Goal: Complete application form

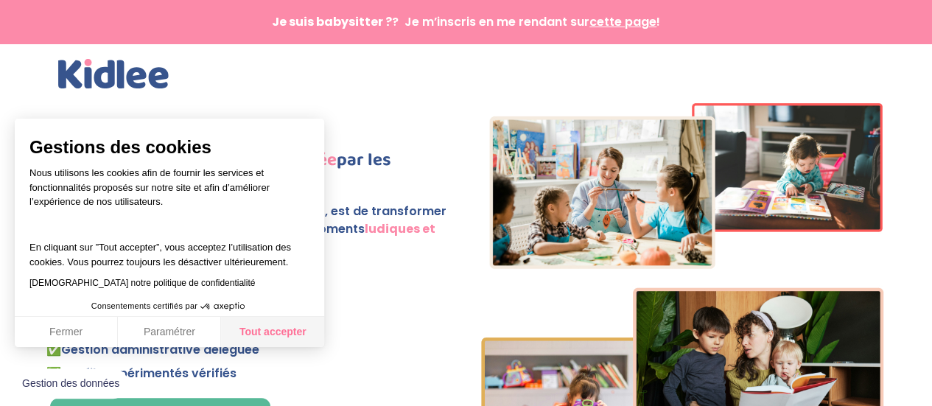
click at [262, 337] on button "Tout accepter" at bounding box center [272, 332] width 103 height 31
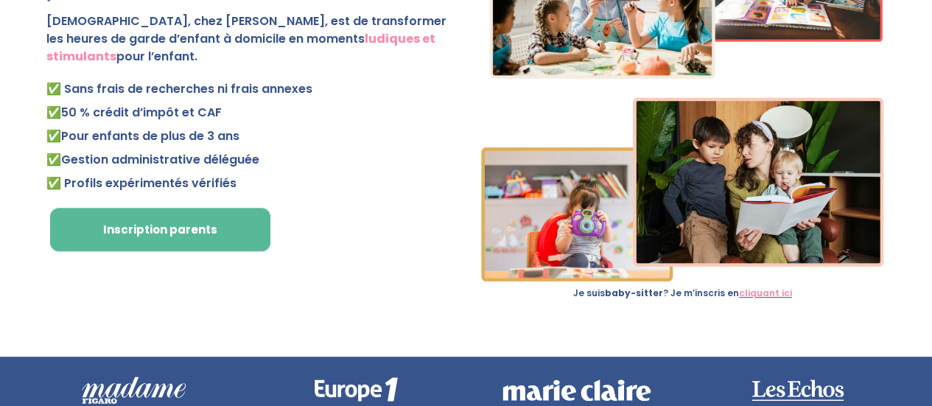
scroll to position [295, 0]
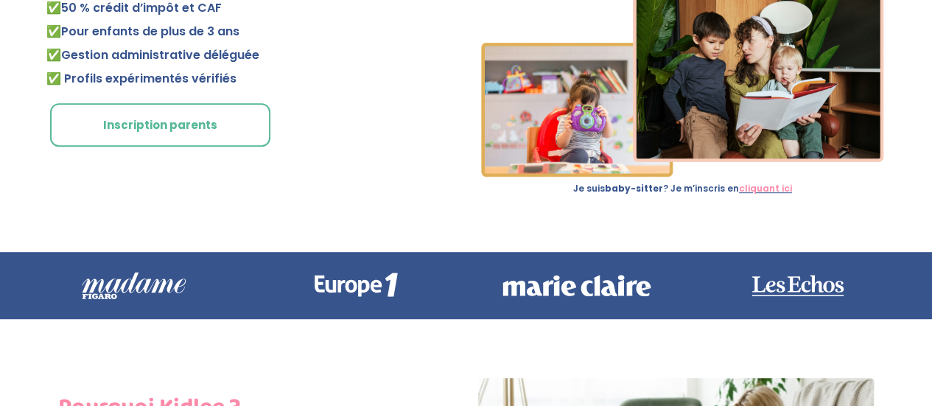
click at [205, 120] on link "Inscription parents" at bounding box center [160, 125] width 220 height 44
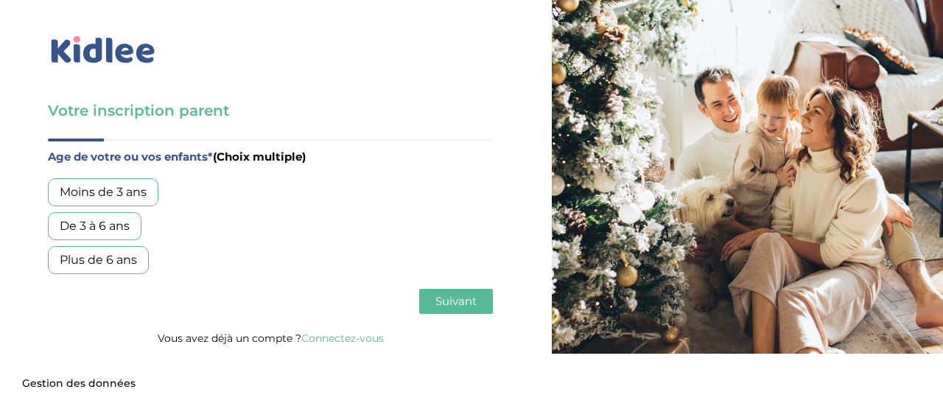
click at [115, 264] on div "Plus de 6 ans" at bounding box center [98, 260] width 101 height 28
click at [435, 308] on button "Suivant" at bounding box center [456, 301] width 74 height 25
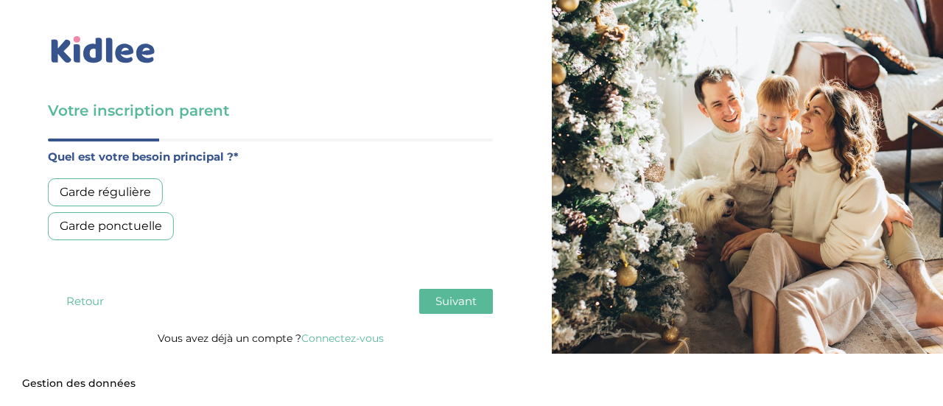
click at [141, 194] on div "Garde régulière" at bounding box center [105, 192] width 115 height 28
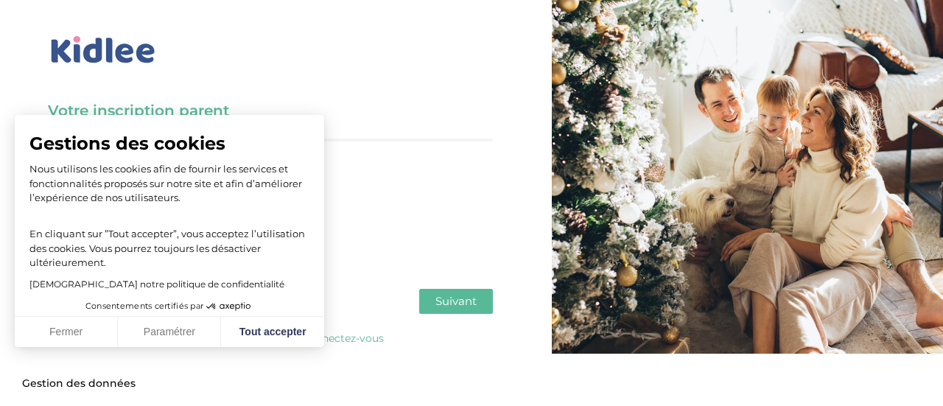
click at [452, 301] on span "Suivant" at bounding box center [455, 301] width 41 height 14
click at [295, 329] on button "Tout accepter" at bounding box center [272, 332] width 103 height 31
checkbox input "true"
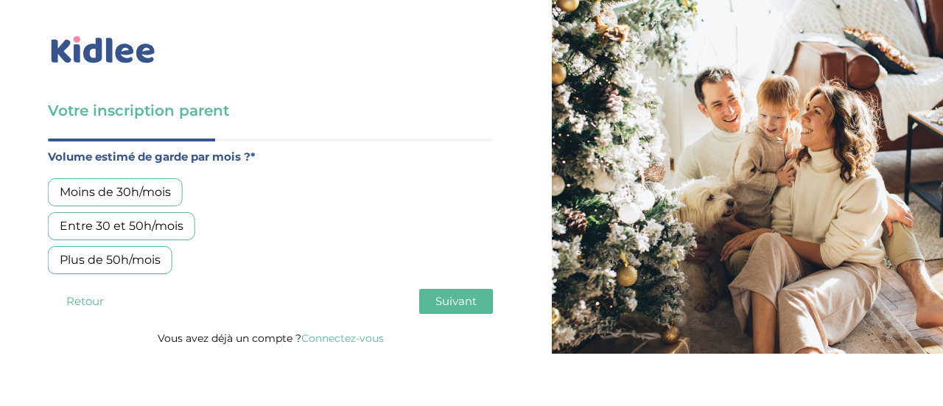
click at [146, 233] on div "Entre 30 et 50h/mois" at bounding box center [121, 226] width 147 height 28
click at [454, 298] on span "Suivant" at bounding box center [455, 301] width 41 height 14
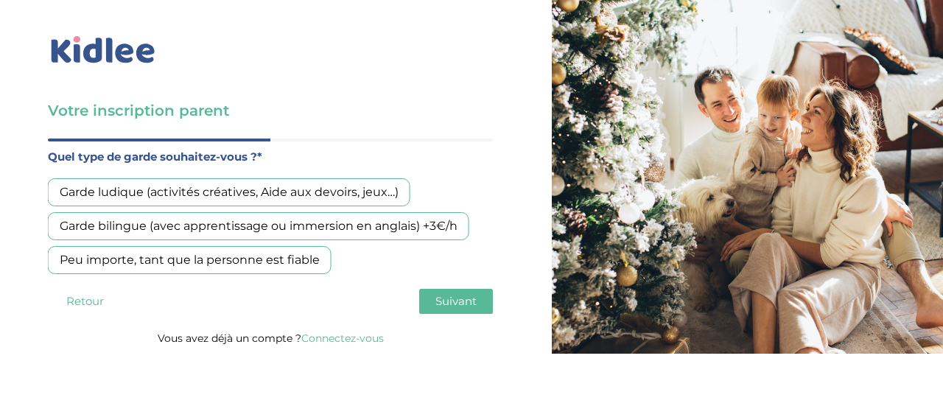
click at [203, 189] on div "Garde ludique (activités créatives, Aide aux devoirs, jeux…)" at bounding box center [229, 192] width 362 height 28
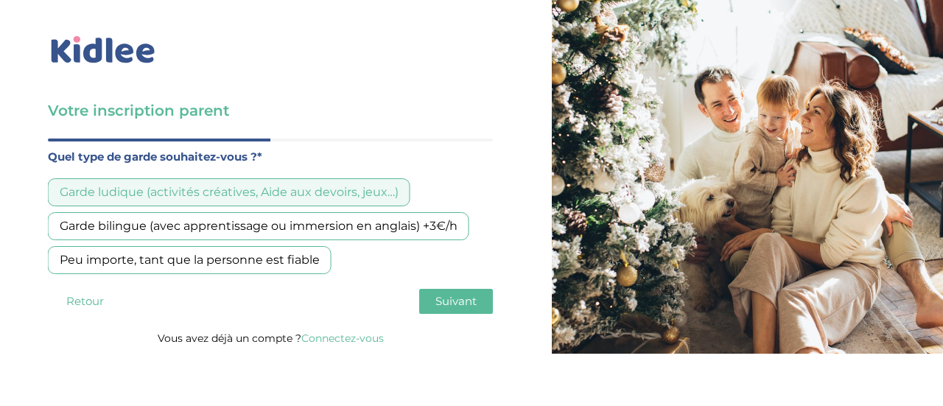
click at [450, 296] on span "Suivant" at bounding box center [455, 301] width 41 height 14
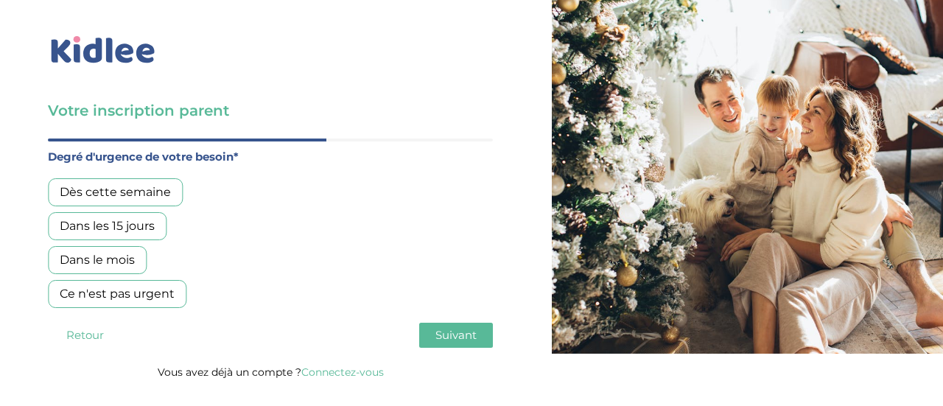
click at [125, 192] on div "Dès cette semaine" at bounding box center [115, 192] width 135 height 28
click at [468, 334] on span "Suivant" at bounding box center [455, 335] width 41 height 14
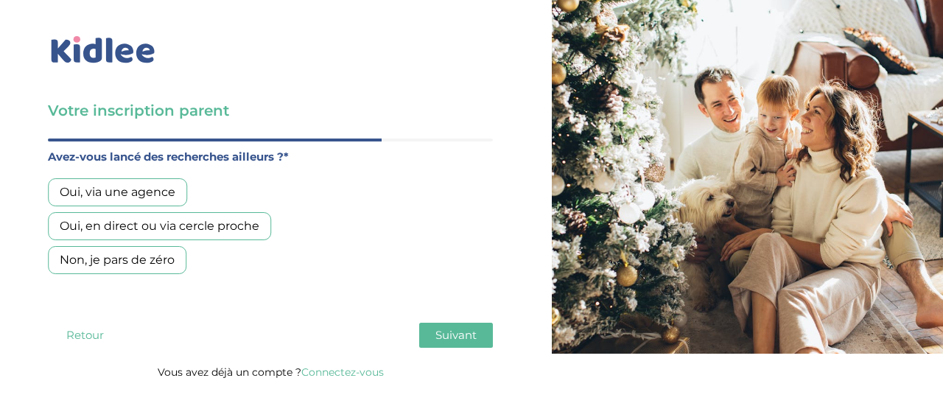
click at [136, 191] on div "Oui, via une agence" at bounding box center [117, 192] width 139 height 28
click at [477, 334] on button "Suivant" at bounding box center [456, 335] width 74 height 25
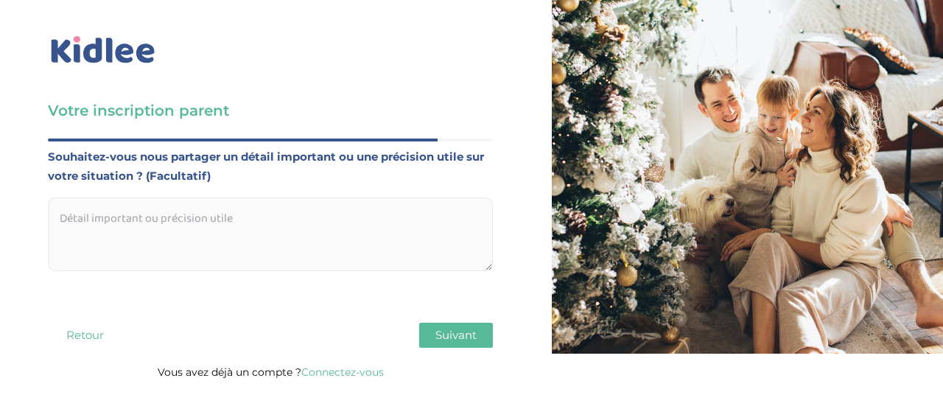
click at [89, 228] on textarea at bounding box center [270, 234] width 445 height 74
click at [451, 329] on span "Suivant" at bounding box center [455, 335] width 41 height 14
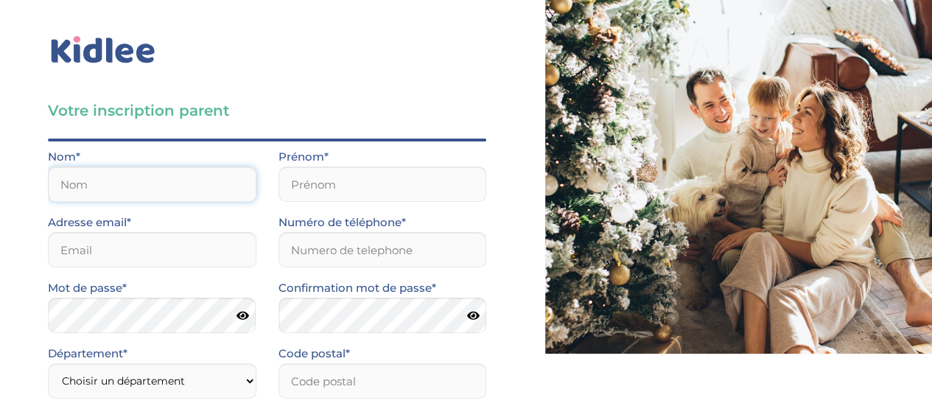
click at [68, 183] on input "text" at bounding box center [152, 183] width 208 height 35
type input "S"
type input "PREVEL"
type input "Julie"
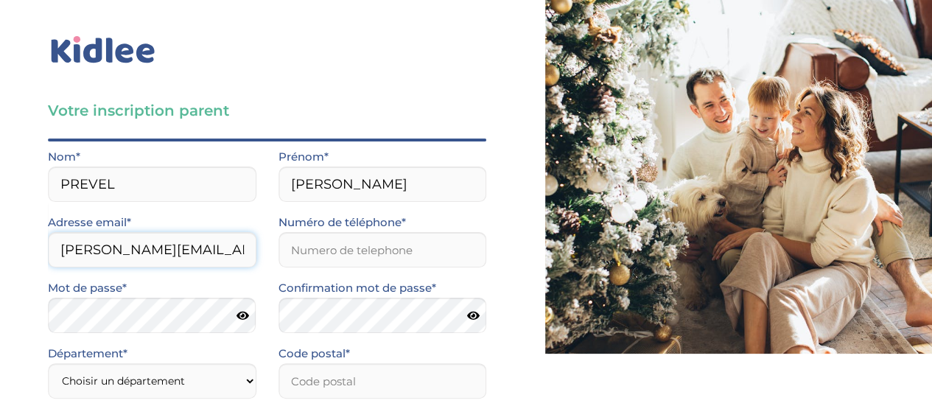
type input "julie.prevel@gmail.com"
type input "0678152948"
click at [38, 237] on div "Votre inscription parent Avant de poursuivre veuillez vérifier que tous les cha…" at bounding box center [267, 319] width 556 height 639
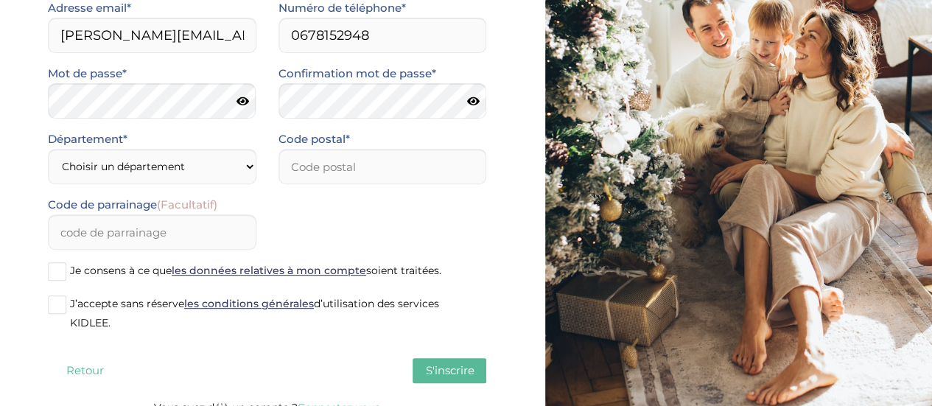
scroll to position [221, 0]
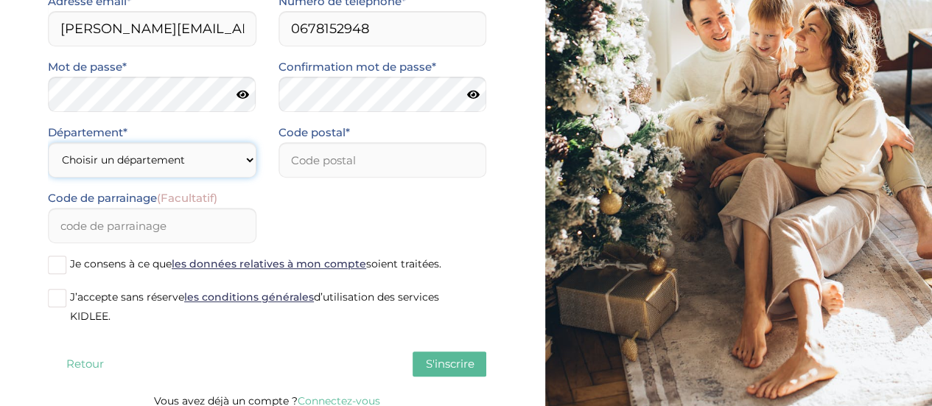
click at [92, 157] on select "Choisir un département Paris (75) Hauts-de-Seine (92) Yvelines (78) Val-de-Marn…" at bounding box center [152, 159] width 208 height 35
select select "75"
click at [48, 142] on select "Choisir un département Paris (75) Hauts-de-Seine (92) Yvelines (78) Val-de-Marn…" at bounding box center [152, 159] width 208 height 35
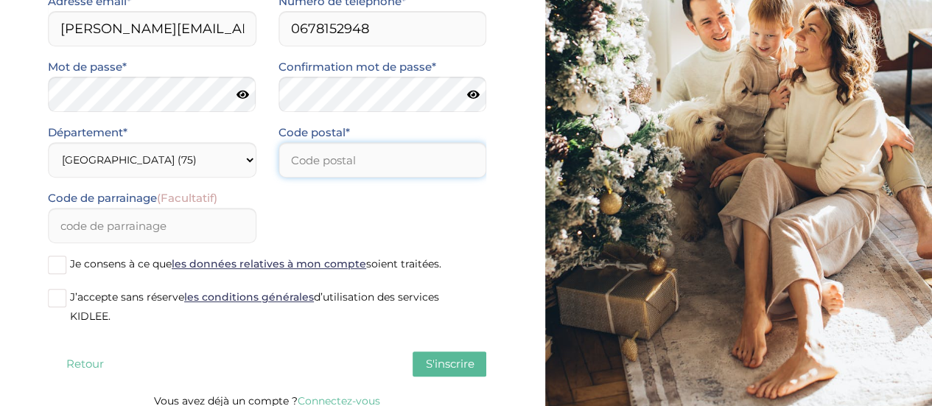
click at [359, 160] on input "number" at bounding box center [382, 159] width 208 height 35
type input "75015"
click at [63, 257] on span at bounding box center [57, 265] width 18 height 18
click at [0, 0] on input "Je consens à ce que les données relatives à mon compte soient traitées." at bounding box center [0, 0] width 0 height 0
click at [62, 295] on span at bounding box center [57, 298] width 18 height 18
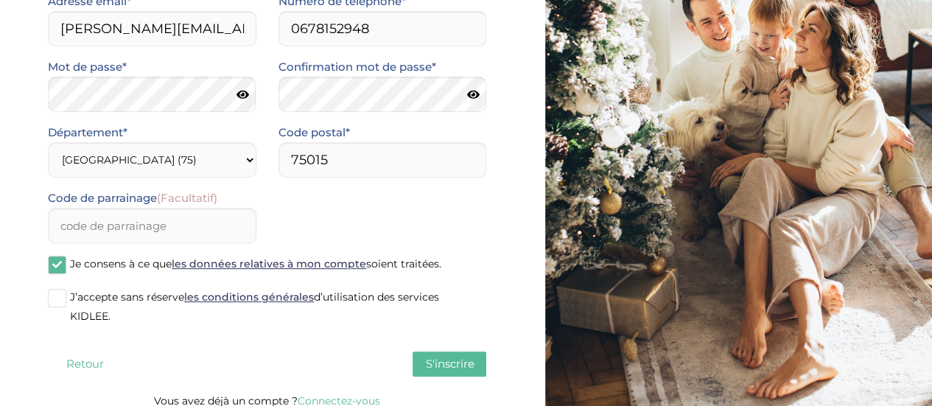
click at [0, 0] on input "J’accepte sans réserve les conditions générales d’utilisation des services KIDL…" at bounding box center [0, 0] width 0 height 0
click at [449, 360] on span "S'inscrire" at bounding box center [449, 364] width 49 height 14
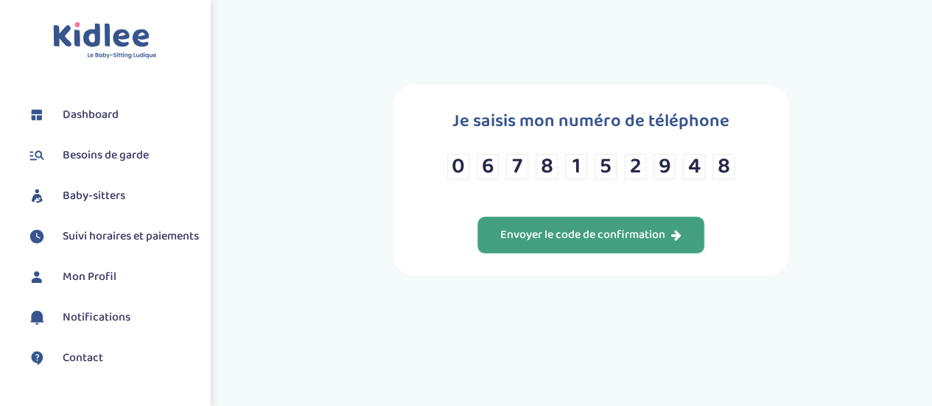
click at [625, 227] on div "Envoyer le code de confirmation" at bounding box center [590, 235] width 181 height 17
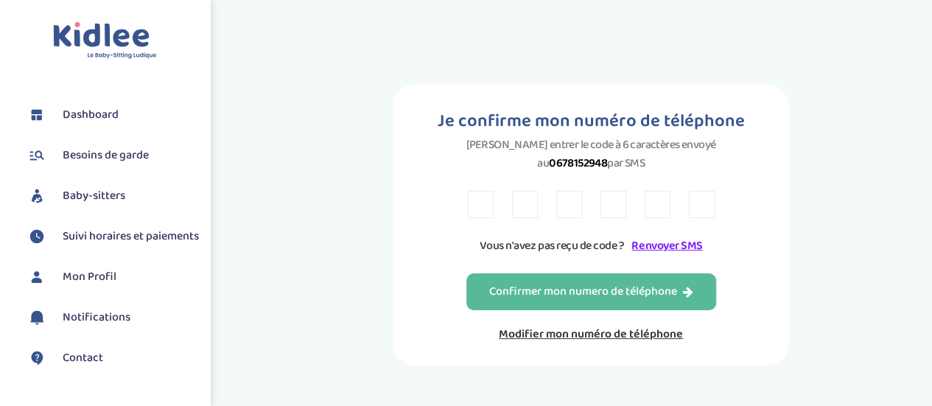
click at [483, 211] on input "text" at bounding box center [481, 204] width 26 height 27
type input "8"
type input "5"
type input "B"
type input "4"
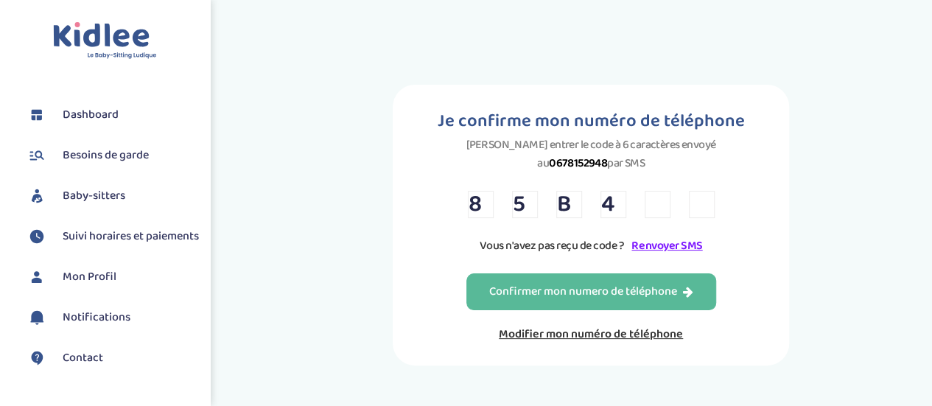
type input "4"
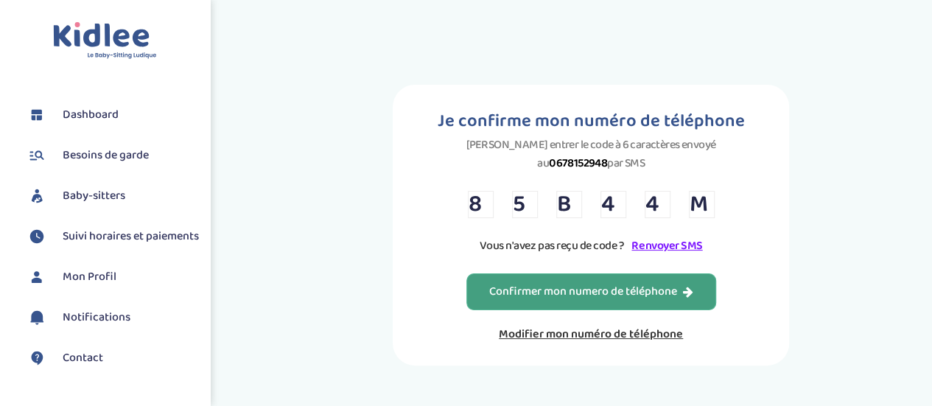
type input "M"
click at [588, 297] on div "Confirmer mon numero de téléphone" at bounding box center [591, 292] width 204 height 17
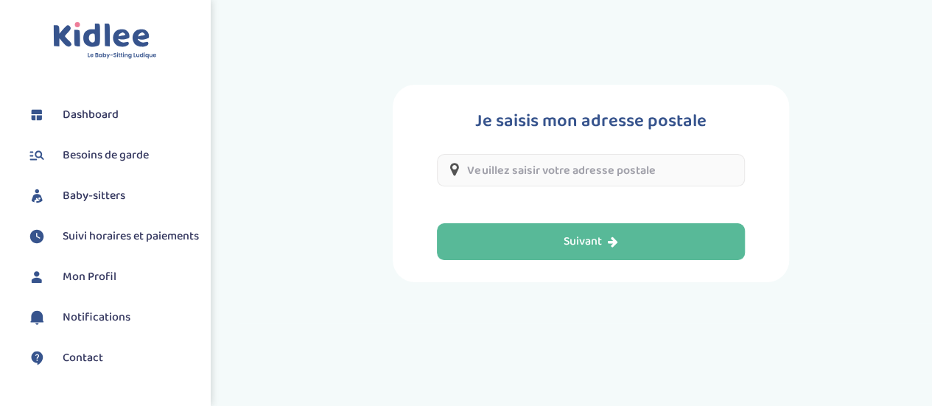
click at [560, 173] on input "text" at bounding box center [590, 170] width 307 height 32
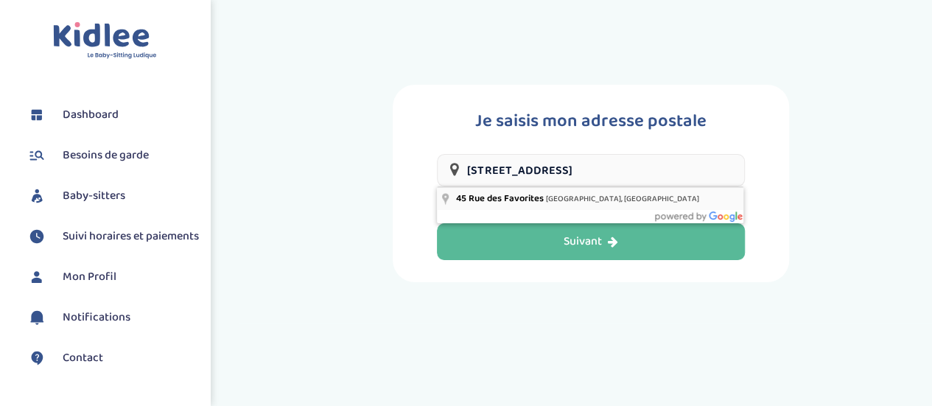
type input "[STREET_ADDRESS]"
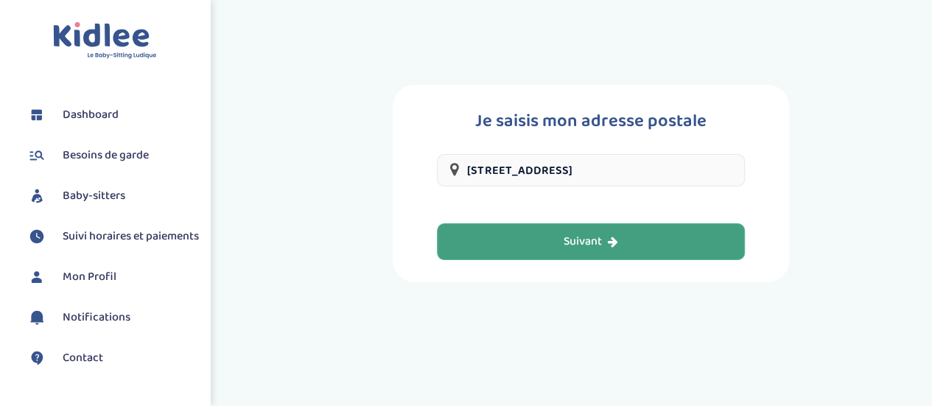
click at [548, 249] on button "Suivant" at bounding box center [590, 241] width 307 height 37
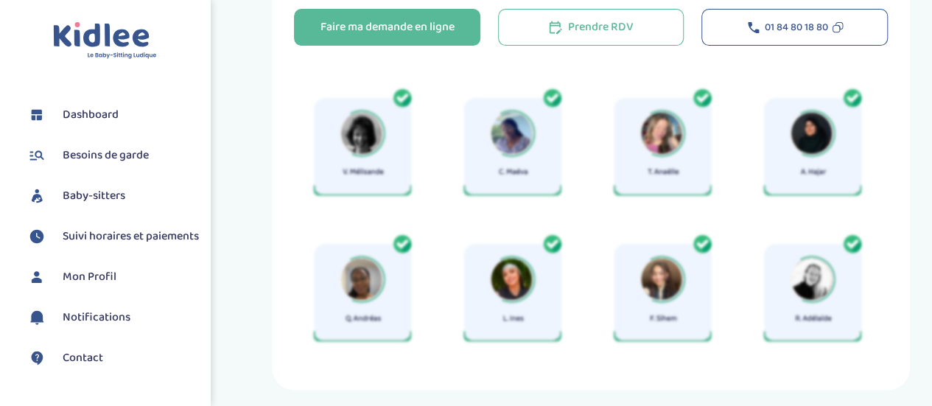
scroll to position [118, 0]
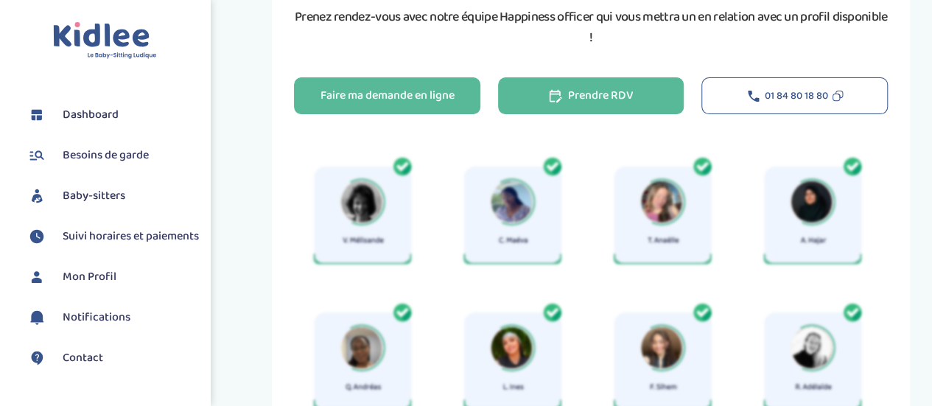
click at [617, 105] on div "Prendre RDV" at bounding box center [591, 96] width 85 height 17
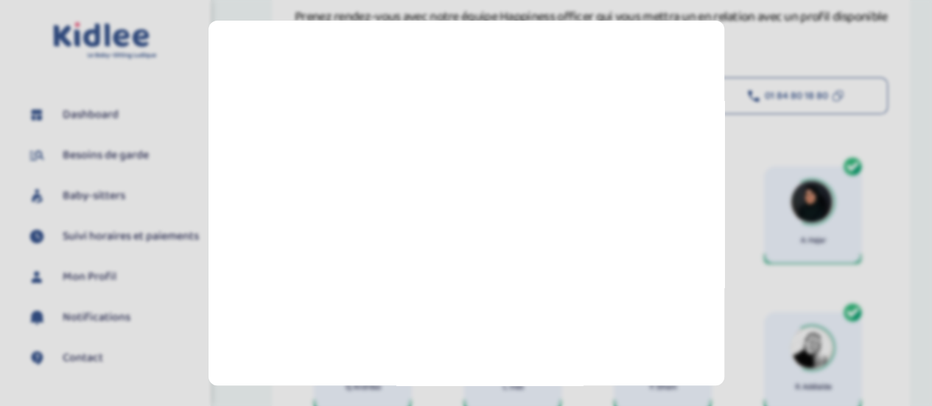
scroll to position [383, 0]
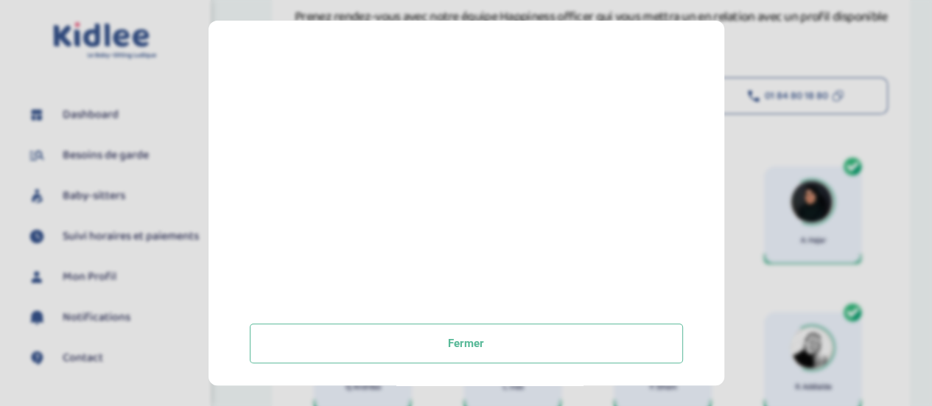
click at [430, 332] on button "Fermer" at bounding box center [466, 343] width 433 height 40
